Goal: Navigation & Orientation: Find specific page/section

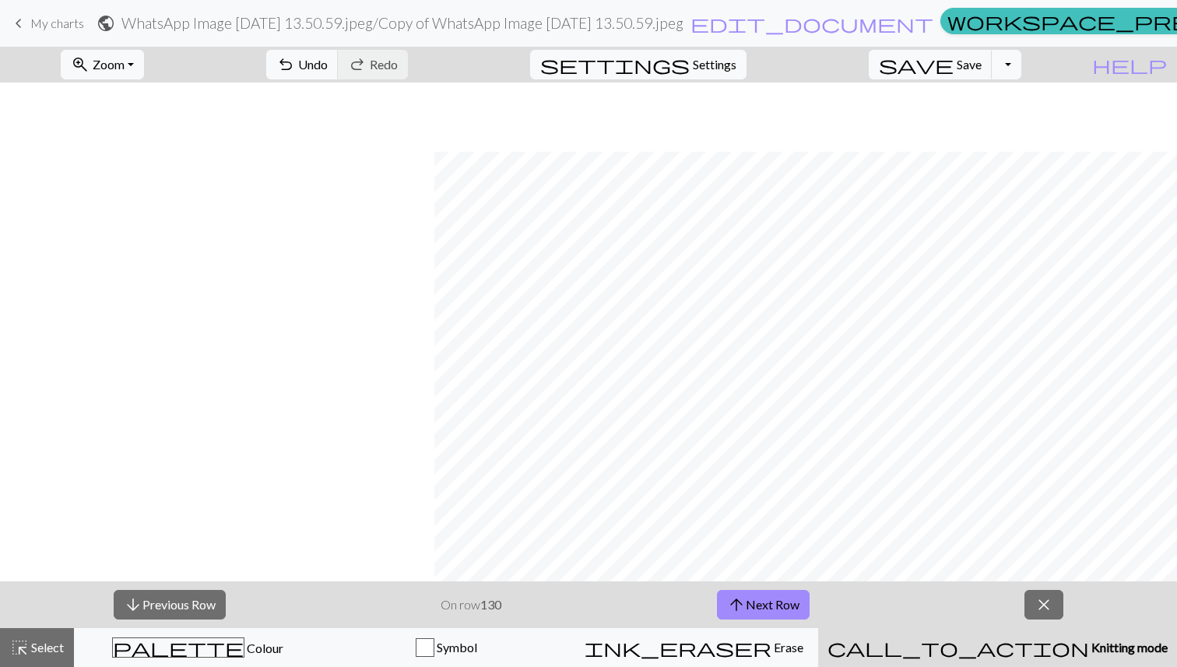
scroll to position [69, 434]
click at [763, 596] on button "arrow_upward Next Row" at bounding box center [763, 605] width 93 height 30
click at [660, 601] on div "arrow_downward Previous Row On row 131 arrow_upward Next Row close" at bounding box center [588, 605] width 1177 height 47
click at [757, 604] on button "arrow_upward Next Row" at bounding box center [763, 605] width 93 height 30
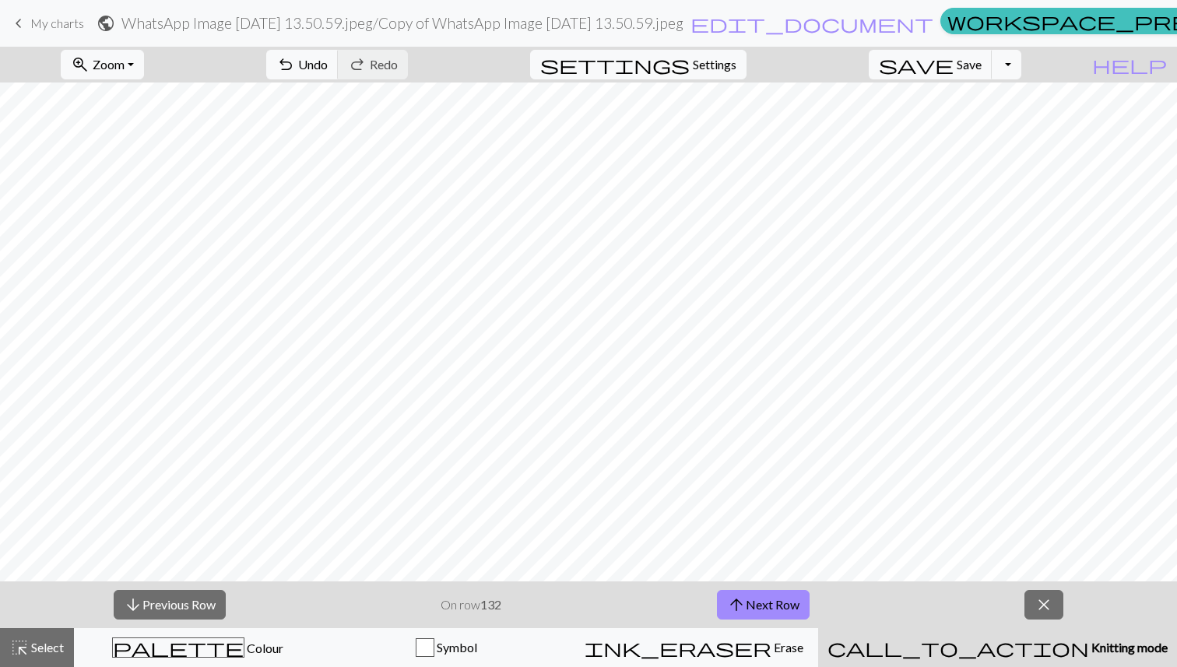
click at [624, 600] on div "arrow_downward Previous Row On row 132 arrow_upward Next Row close" at bounding box center [588, 605] width 1177 height 47
click at [741, 607] on span "arrow_upward" at bounding box center [736, 605] width 19 height 22
click at [677, 603] on div "arrow_downward Previous Row On row 133 arrow_upward Next Row close" at bounding box center [588, 605] width 1177 height 47
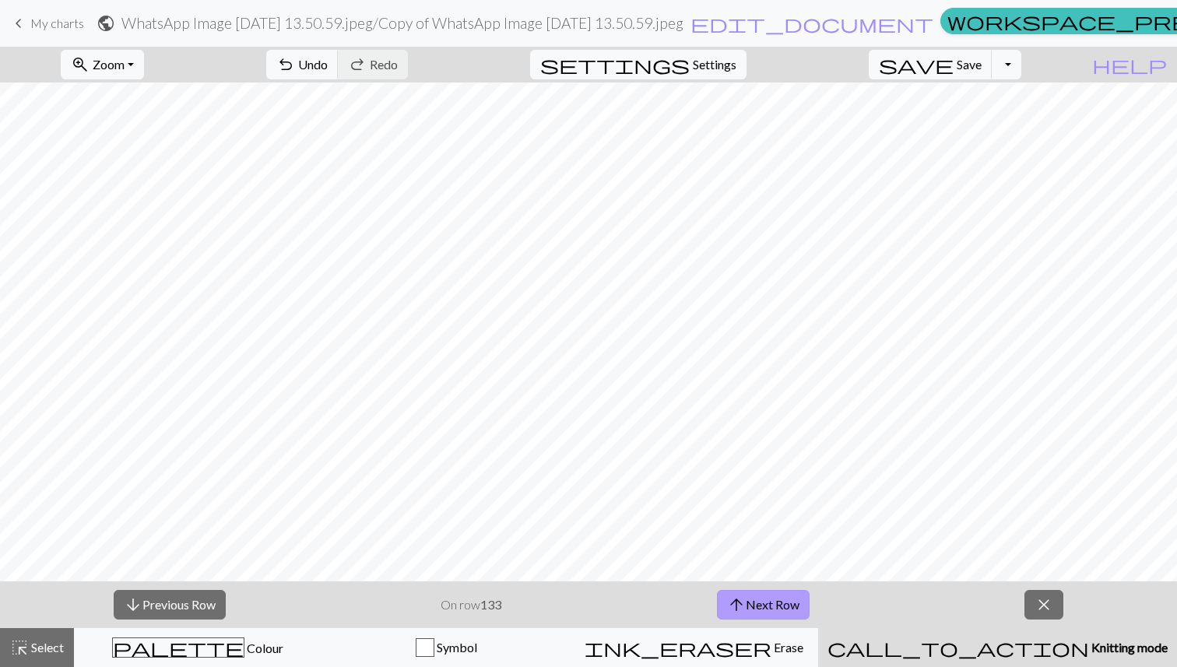
click at [753, 596] on button "arrow_upward Next Row" at bounding box center [763, 605] width 93 height 30
click at [650, 614] on div "arrow_downward Previous Row On row 134 arrow_upward Next Row close" at bounding box center [588, 605] width 1177 height 47
click at [766, 597] on button "arrow_upward Next Row" at bounding box center [763, 605] width 93 height 30
click at [673, 603] on div "arrow_downward Previous Row On row 135 arrow_upward Next Row close" at bounding box center [588, 605] width 1177 height 47
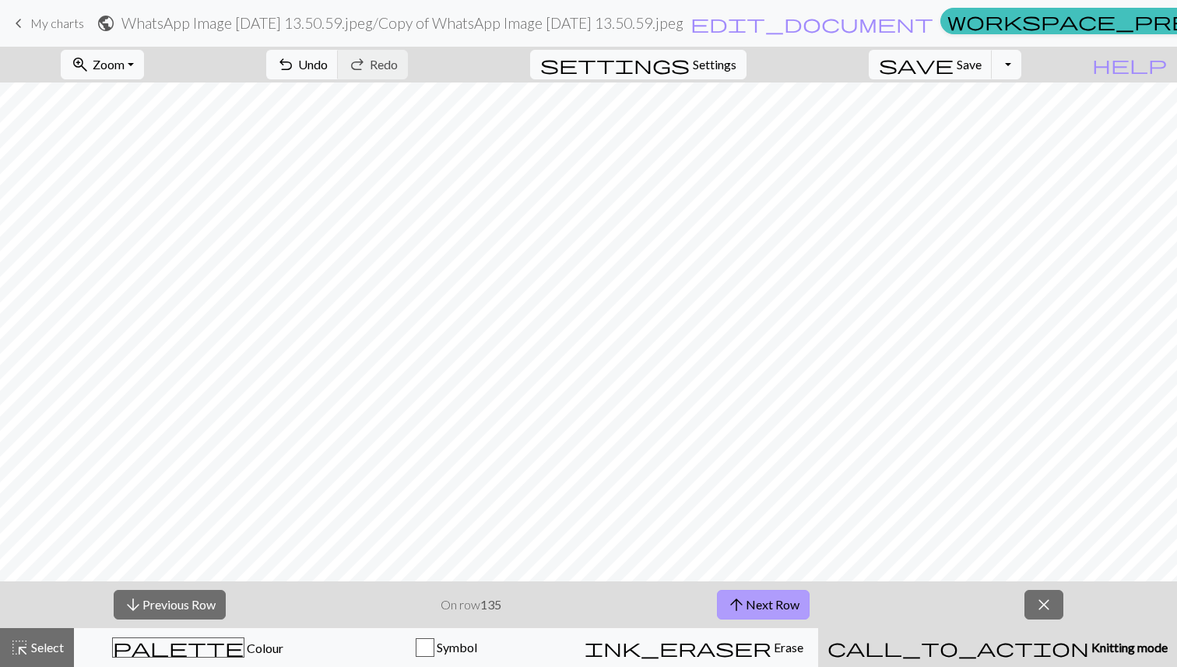
click at [743, 596] on span "arrow_upward" at bounding box center [736, 605] width 19 height 22
click at [619, 599] on div "arrow_downward Previous Row On row 136 arrow_upward Next Row close" at bounding box center [588, 605] width 1177 height 47
click at [737, 609] on span "arrow_upward" at bounding box center [736, 605] width 19 height 22
click at [662, 607] on div "arrow_downward Previous Row On row 137 arrow_upward Next Row close" at bounding box center [588, 605] width 1177 height 47
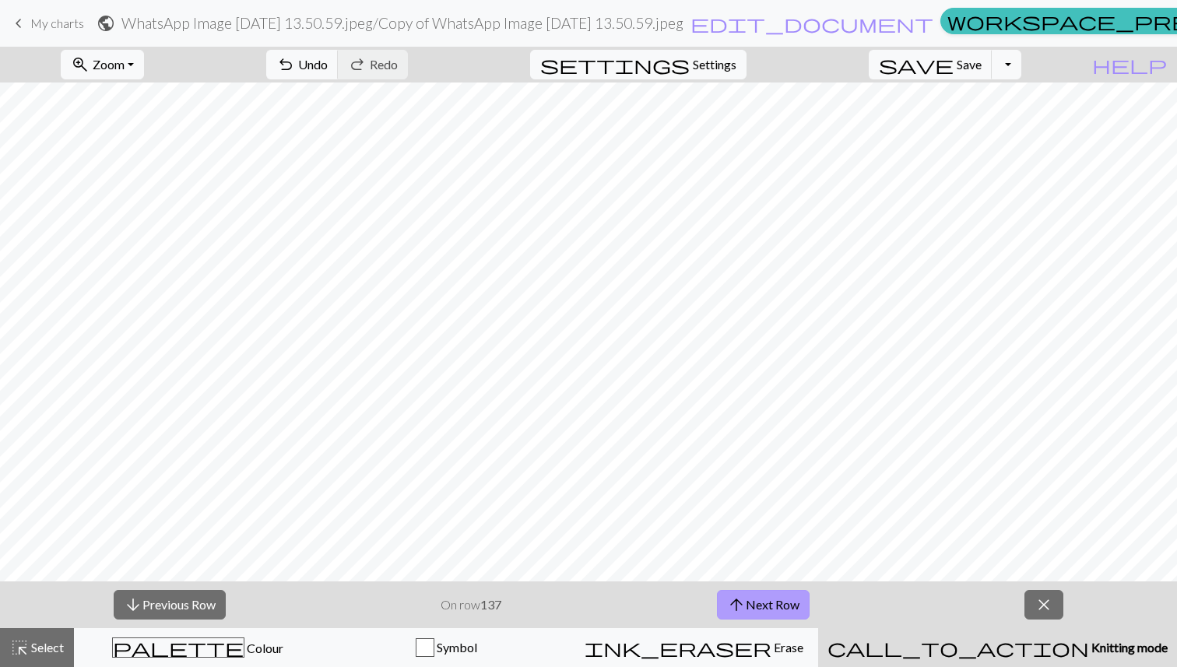
click at [766, 609] on button "arrow_upward Next Row" at bounding box center [763, 605] width 93 height 30
click at [642, 601] on div "arrow_downward Previous Row On row 138 arrow_upward Next Row close" at bounding box center [588, 605] width 1177 height 47
click at [761, 601] on button "arrow_upward Next Row" at bounding box center [763, 605] width 93 height 30
click at [688, 598] on div "arrow_downward Previous Row On row 139 arrow_upward Next Row close" at bounding box center [588, 605] width 1177 height 47
click at [747, 593] on button "arrow_upward Next Row" at bounding box center [763, 605] width 93 height 30
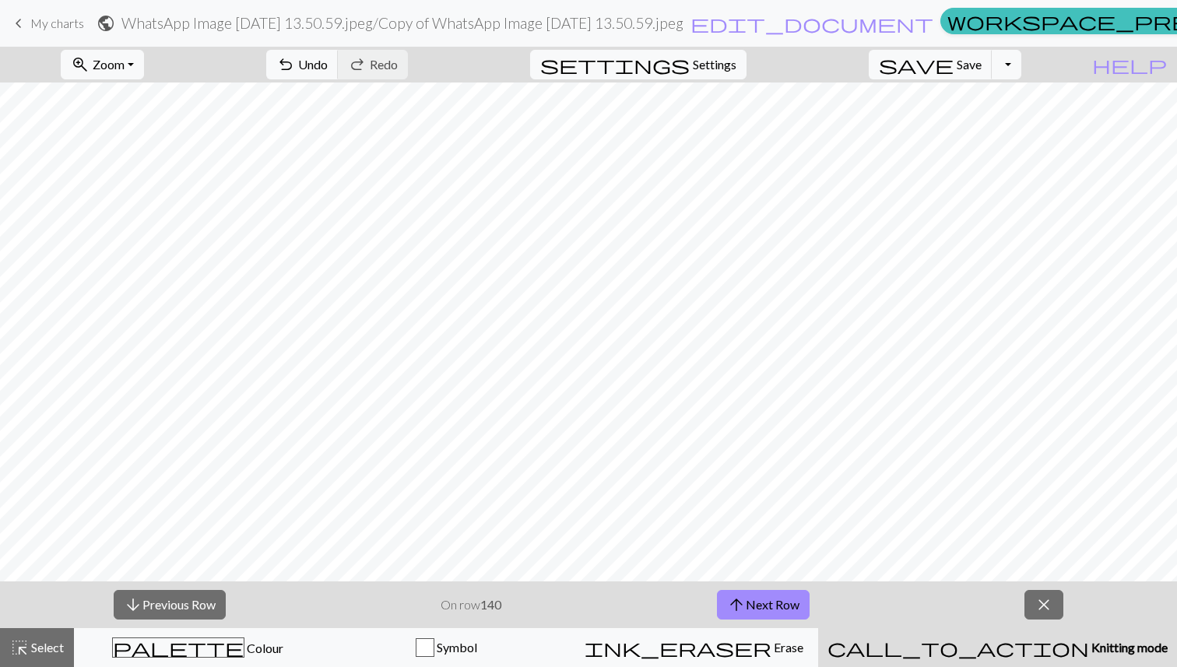
click at [666, 592] on div "arrow_downward Previous Row On row 140 arrow_upward Next Row close" at bounding box center [588, 605] width 1177 height 47
